Goal: Find specific page/section: Find specific page/section

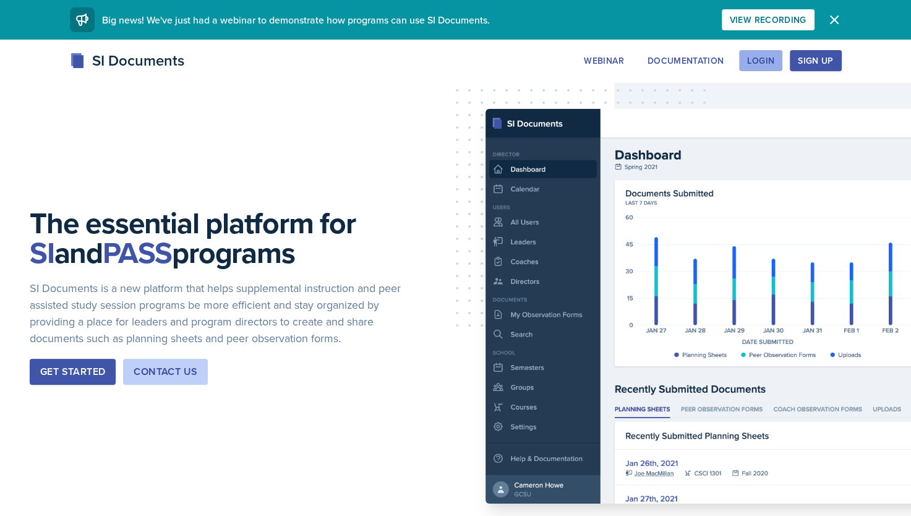
click at [676, 65] on div "Login" at bounding box center [760, 61] width 27 height 10
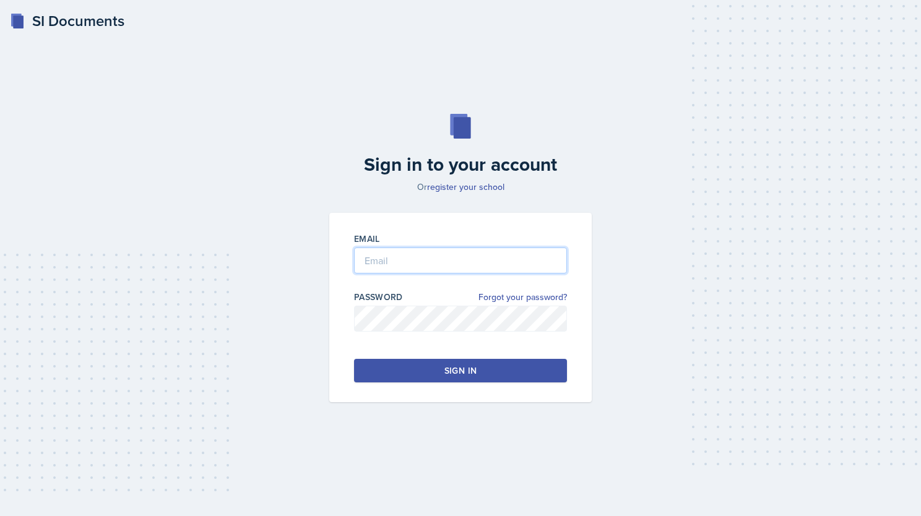
type input "[EMAIL_ADDRESS][DOMAIN_NAME]"
click at [484, 368] on button "Sign in" at bounding box center [460, 371] width 213 height 24
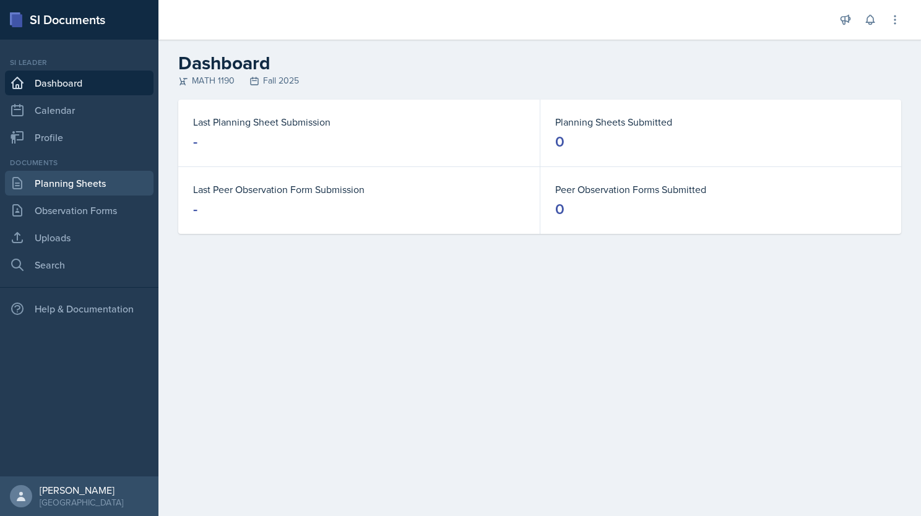
click at [89, 179] on link "Planning Sheets" at bounding box center [79, 183] width 148 height 25
